Goal: Information Seeking & Learning: Learn about a topic

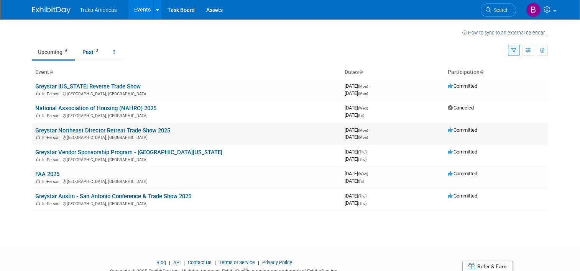
click at [103, 131] on link "Greystar Northeast Director Retreat Trade Show 2025" at bounding box center [102, 130] width 135 height 7
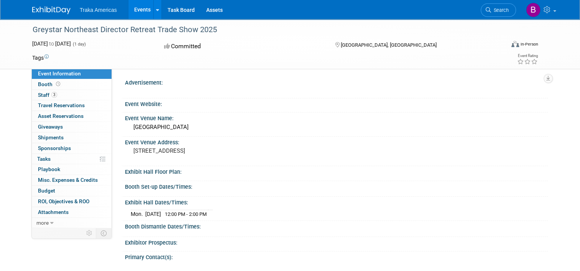
click at [137, 10] on link "Events" at bounding box center [142, 9] width 28 height 19
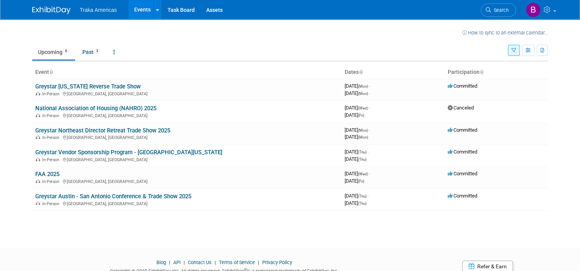
drag, startPoint x: 199, startPoint y: 196, endPoint x: 23, endPoint y: 191, distance: 176.7
click at [26, 191] on div "How to sync to an external calendar... New Event Duplicate Event Warning There …" at bounding box center [289, 126] width 527 height 215
drag, startPoint x: 23, startPoint y: 191, endPoint x: 109, endPoint y: 216, distance: 89.6
click at [110, 223] on div "How to sync to an external calendar... New Event Duplicate Event Warning There …" at bounding box center [289, 126] width 527 height 215
click at [106, 195] on link "Greystar Austin - San Antonio Conference & Trade Show 2025" at bounding box center [113, 196] width 156 height 7
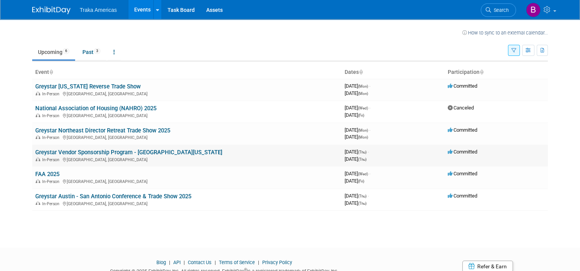
click at [121, 152] on link "Greystar Vendor Sponsorship Program - [GEOGRAPHIC_DATA][US_STATE]" at bounding box center [128, 152] width 187 height 7
click at [137, 131] on link "Greystar Northeast Director Retreat Trade Show 2025" at bounding box center [102, 130] width 135 height 7
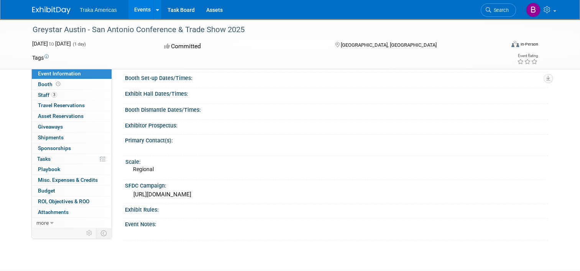
scroll to position [115, 0]
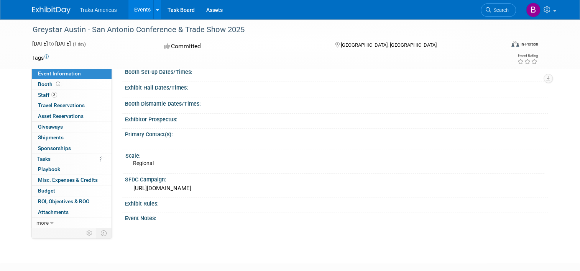
drag, startPoint x: 346, startPoint y: 187, endPoint x: 122, endPoint y: 188, distance: 223.7
click at [125, 188] on div "https://traka.lightning.force.com/lightning/r/Campaign/701VT00000U5vNoYAJ/view" at bounding box center [336, 189] width 422 height 13
copy div "https://traka.lightning.force.com/lightning/r/Campaign/701VT00000U5vNoYAJ/view"
